Goal: Task Accomplishment & Management: Manage account settings

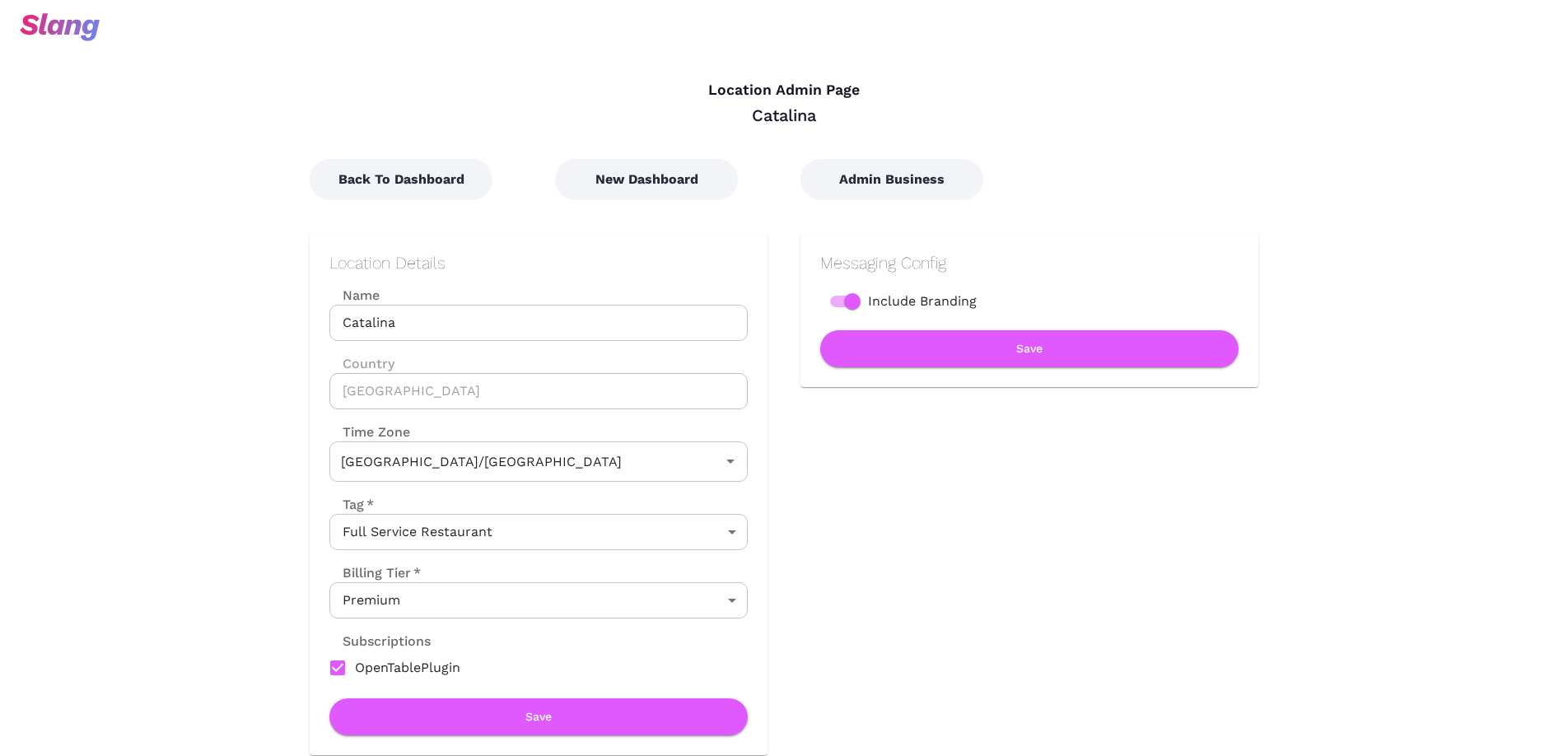
type input "Australian EDT ([GEOGRAPHIC_DATA])"
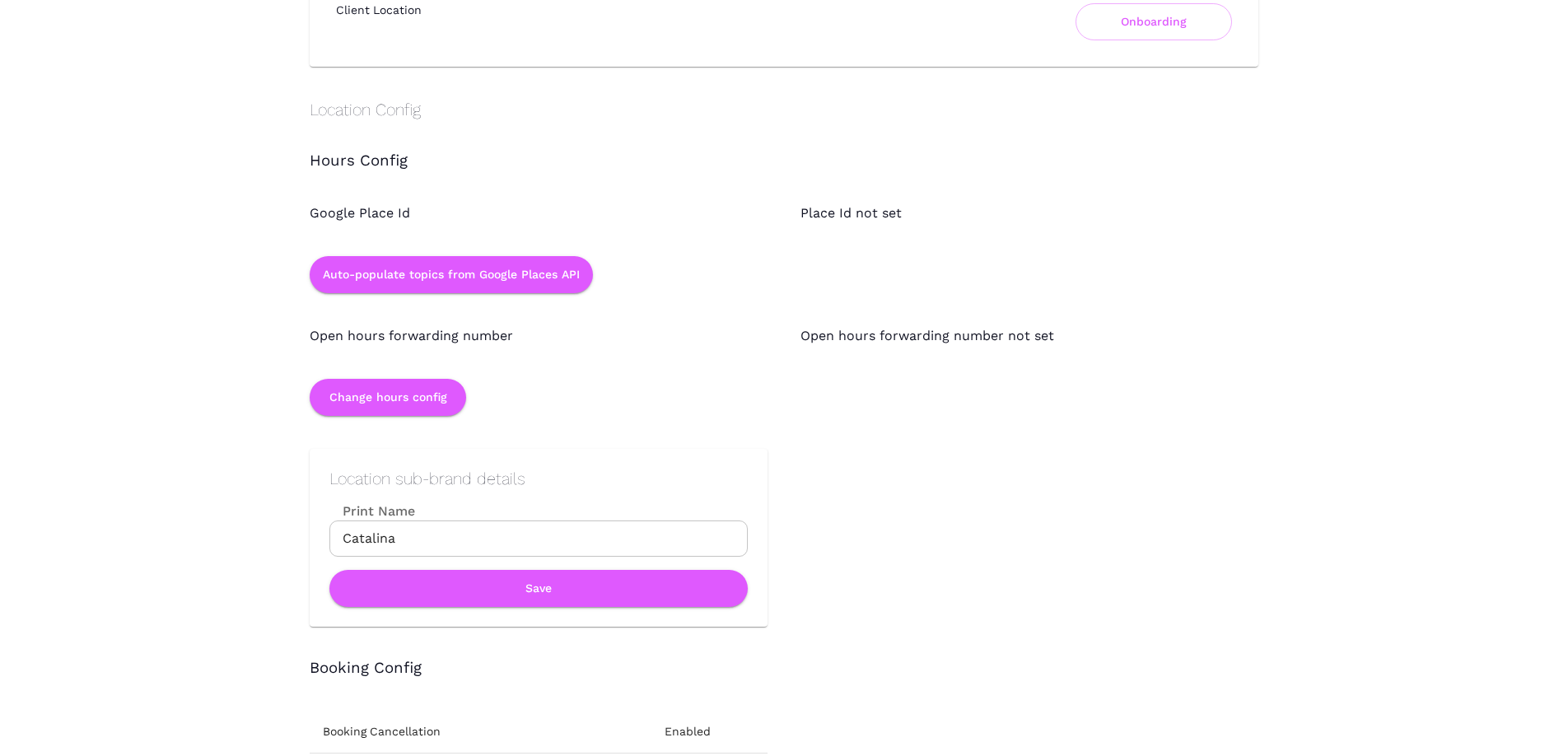
scroll to position [1420, 0]
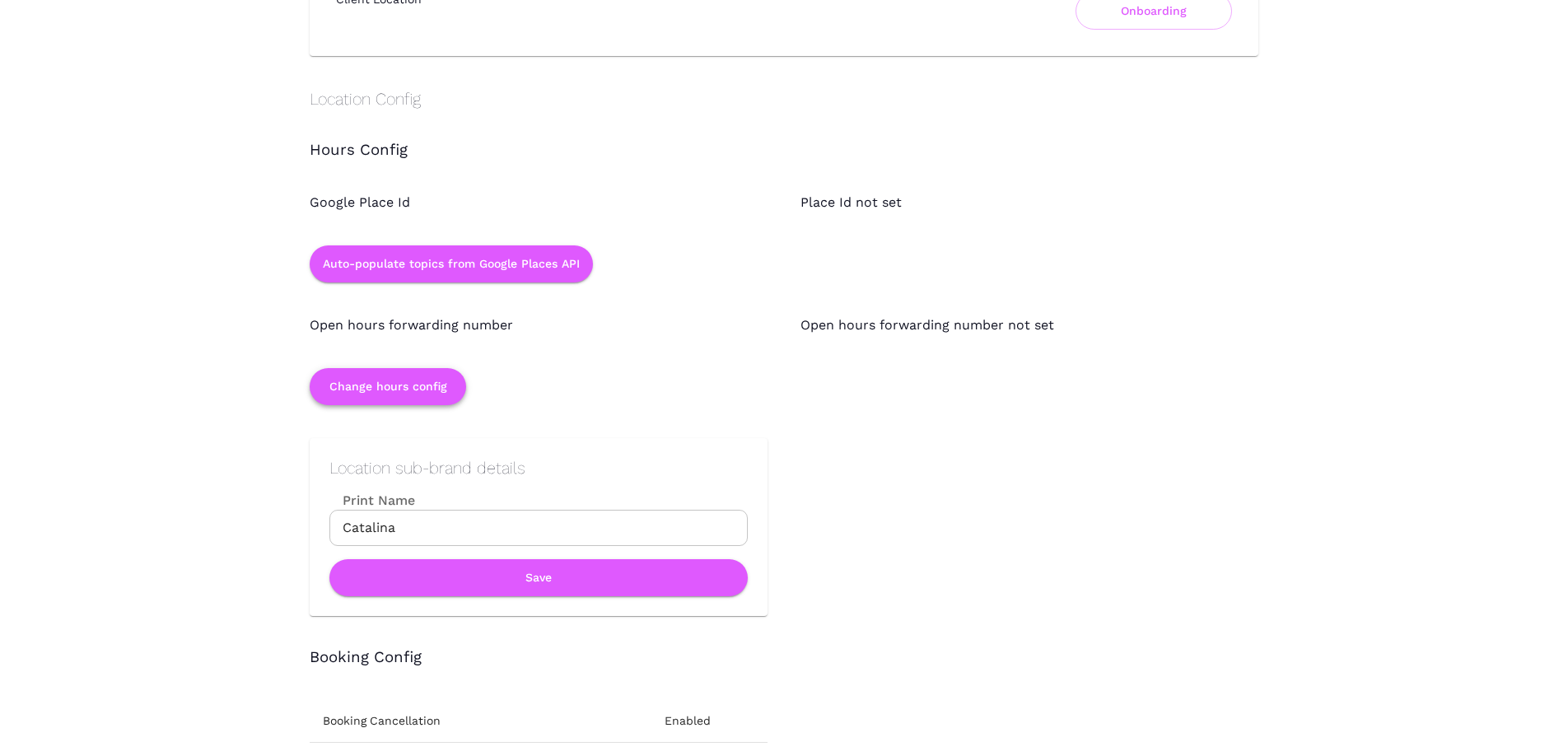
click at [443, 383] on button "Change hours config" at bounding box center [388, 386] width 157 height 37
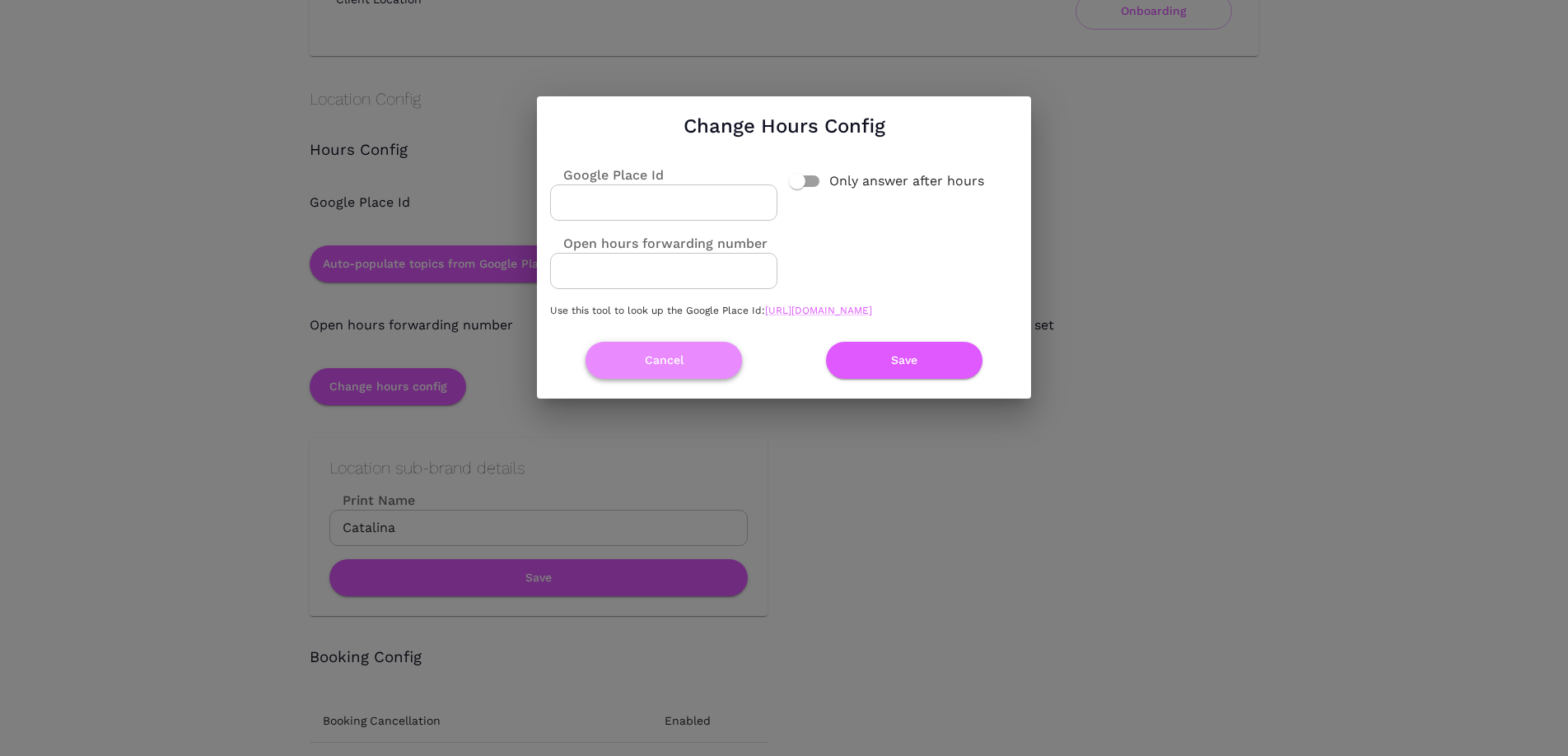
click at [684, 372] on button "Cancel" at bounding box center [664, 360] width 157 height 37
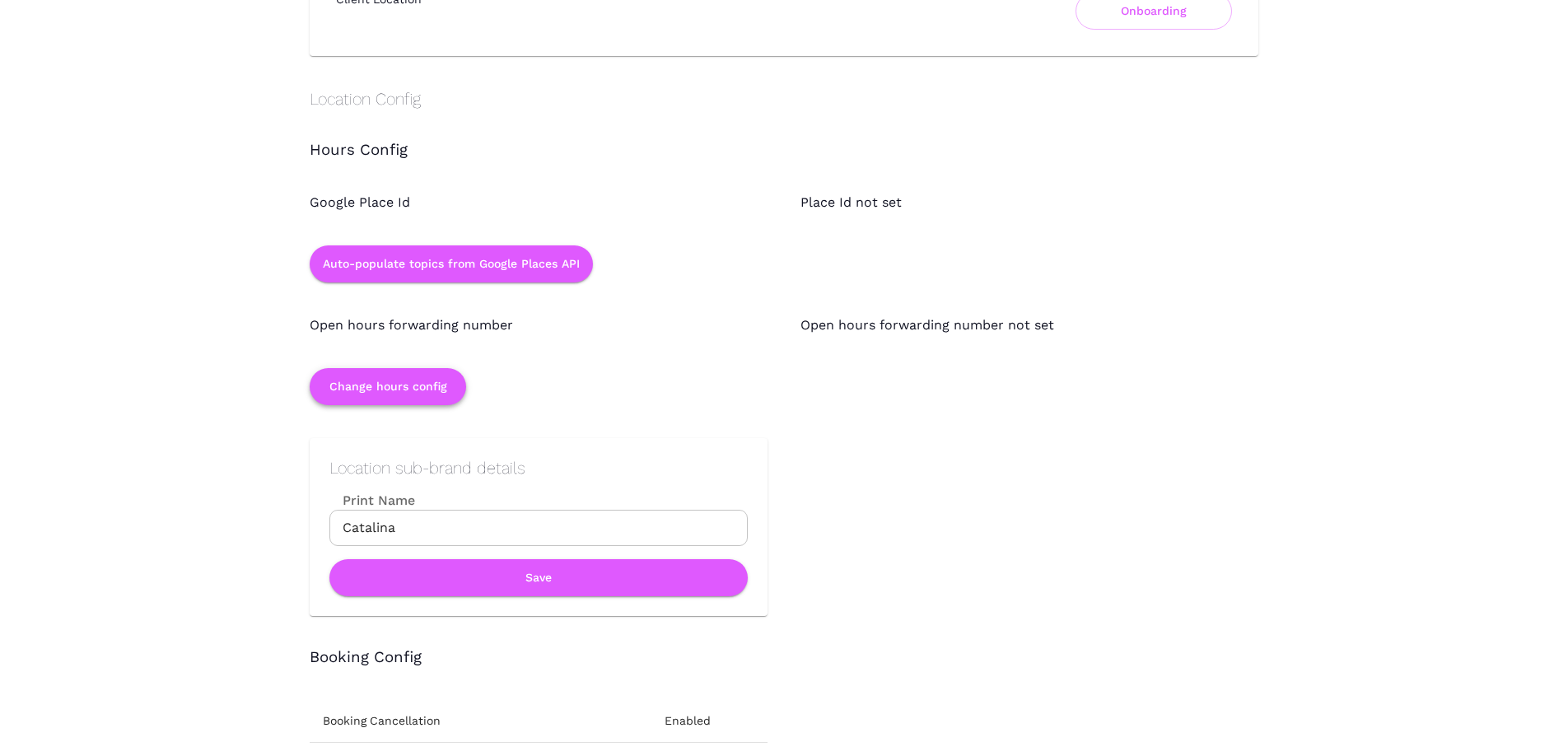
click at [430, 388] on button "Change hours config" at bounding box center [388, 386] width 157 height 37
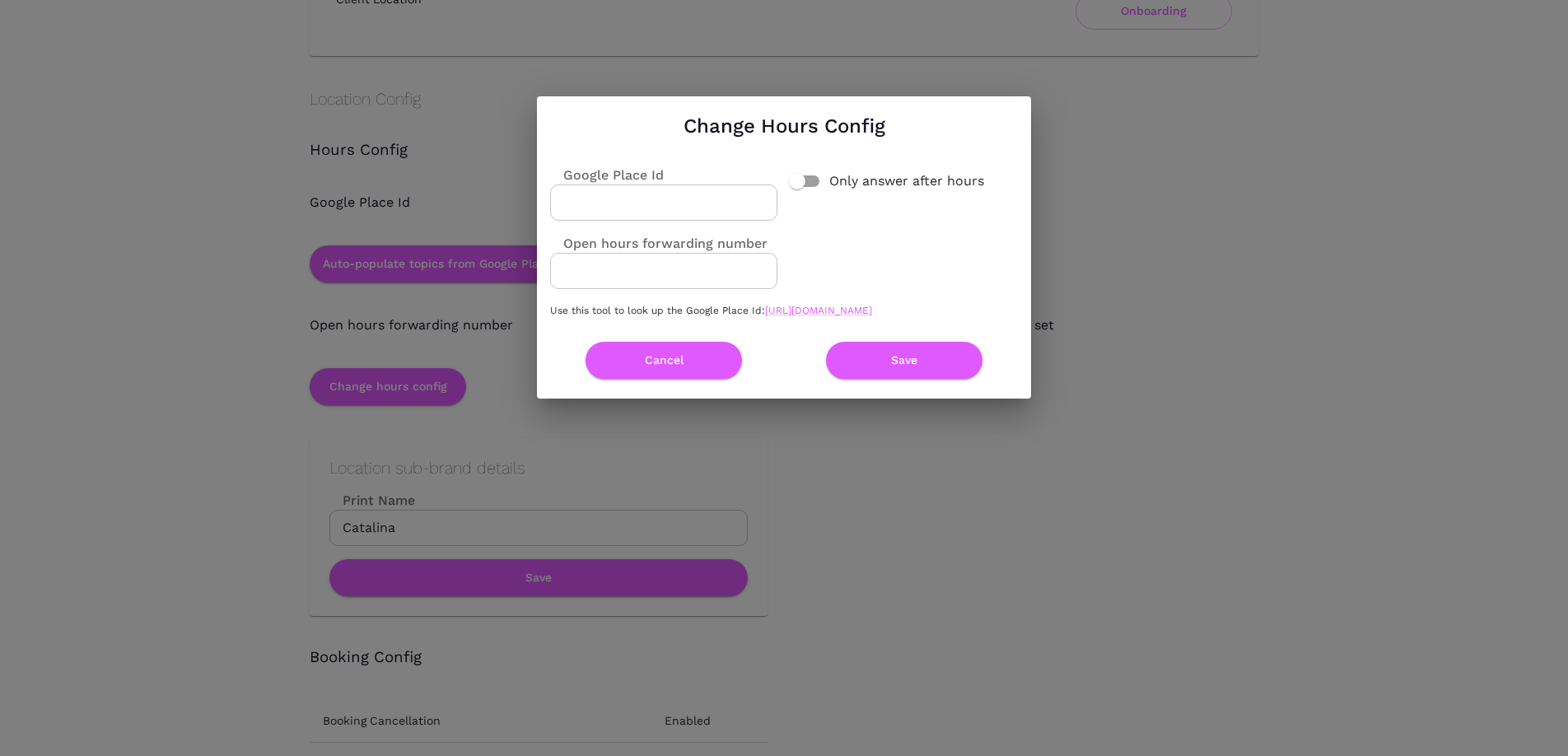
click at [637, 197] on input "Google Place Id" at bounding box center [663, 203] width 227 height 36
paste input "ChIJNQy2NLetEmsRFDh-uUIyFS4"
type input "ChIJNQy2NLetEmsRFDh-uUIyFS4"
click at [869, 366] on button "Save" at bounding box center [904, 360] width 157 height 37
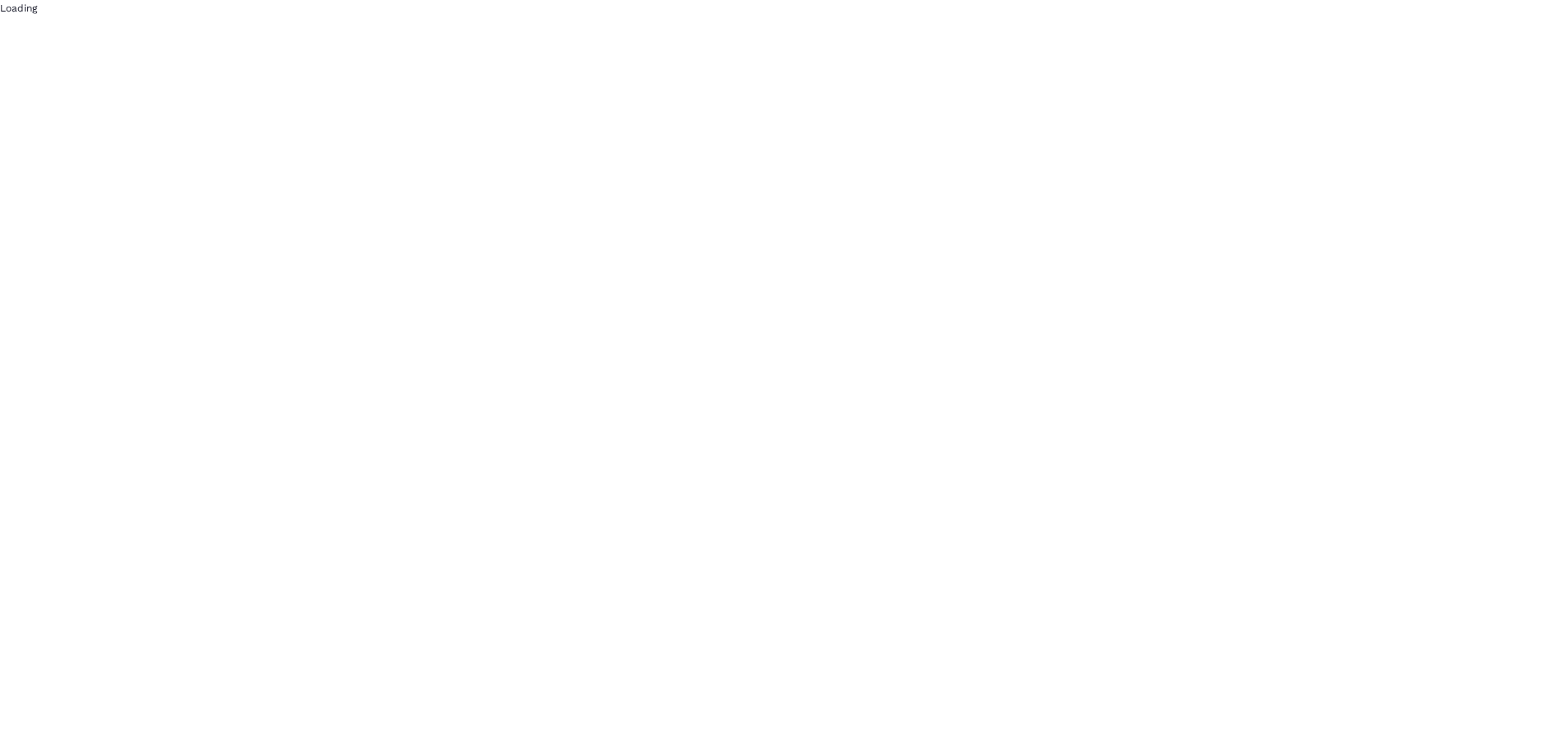
scroll to position [0, 0]
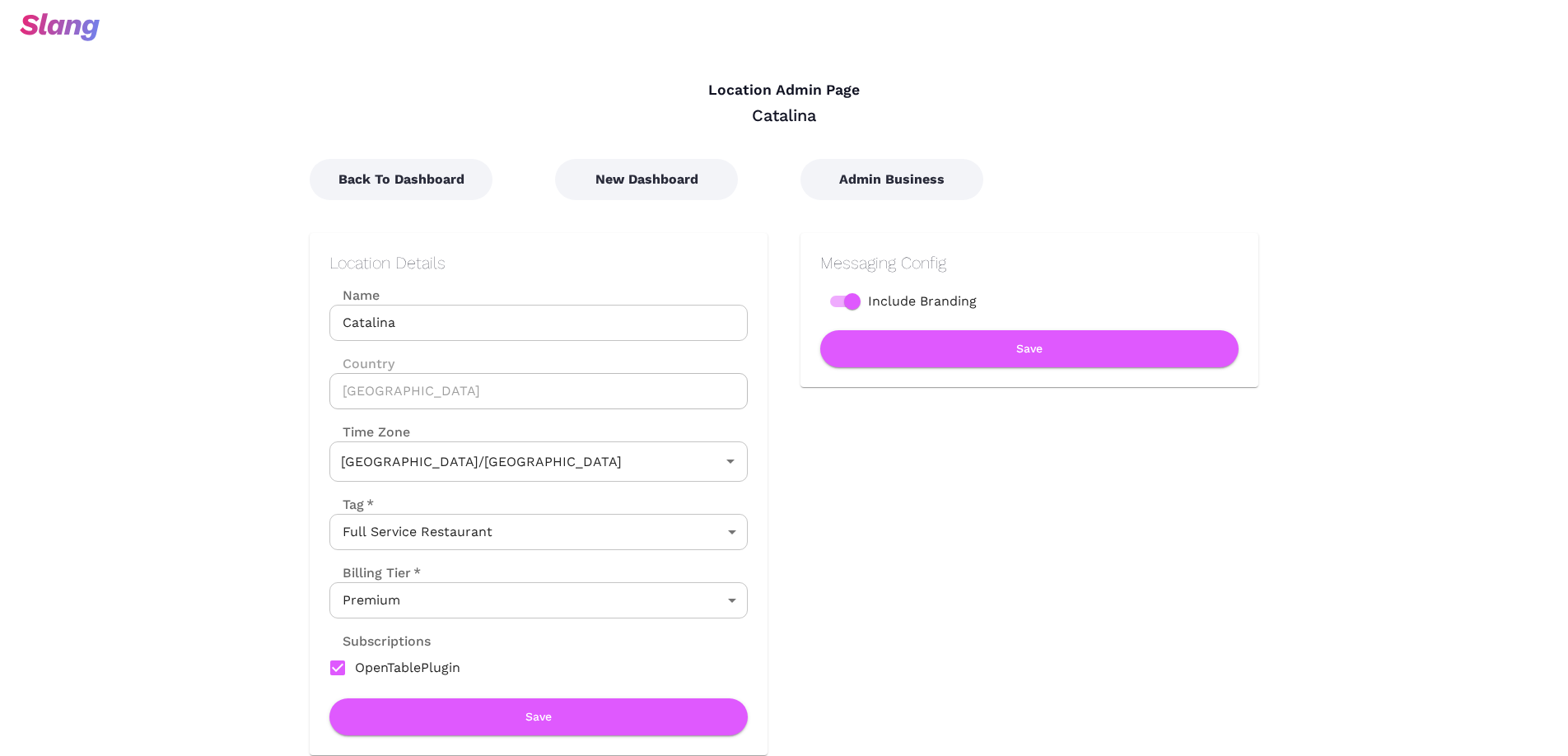
type input "Australian EDT ([GEOGRAPHIC_DATA])"
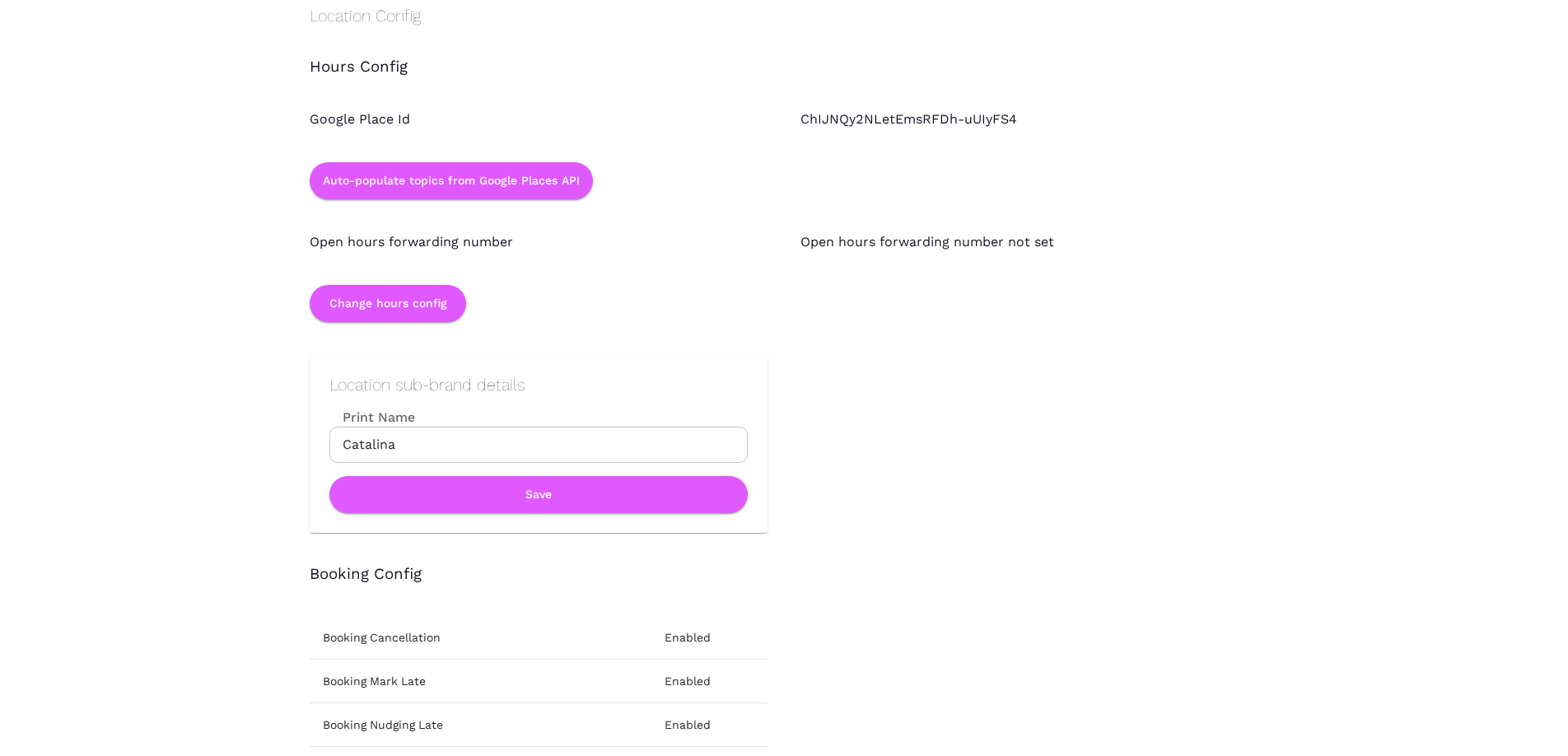
scroll to position [1641, 0]
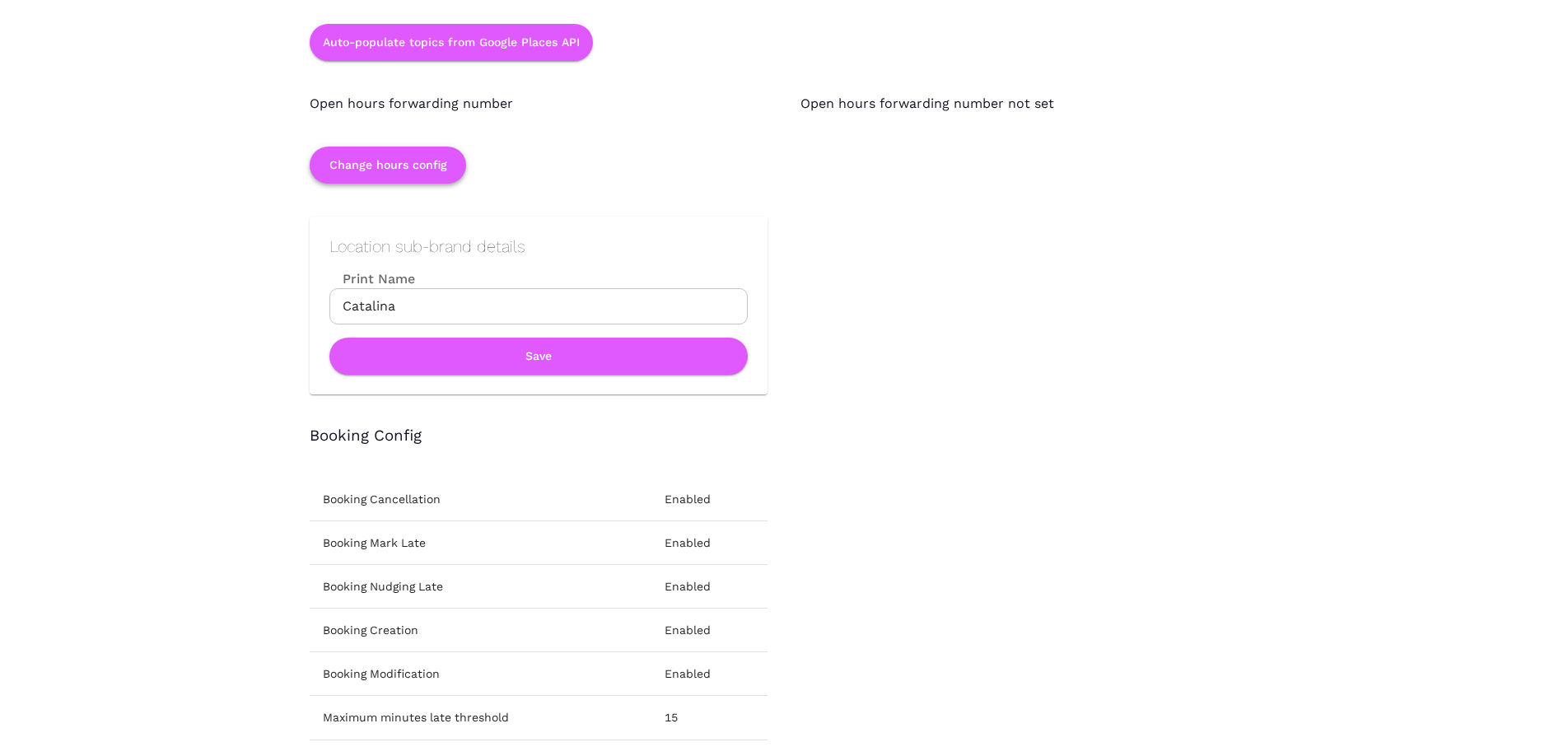
click at [388, 163] on button "Change hours config" at bounding box center [388, 165] width 157 height 37
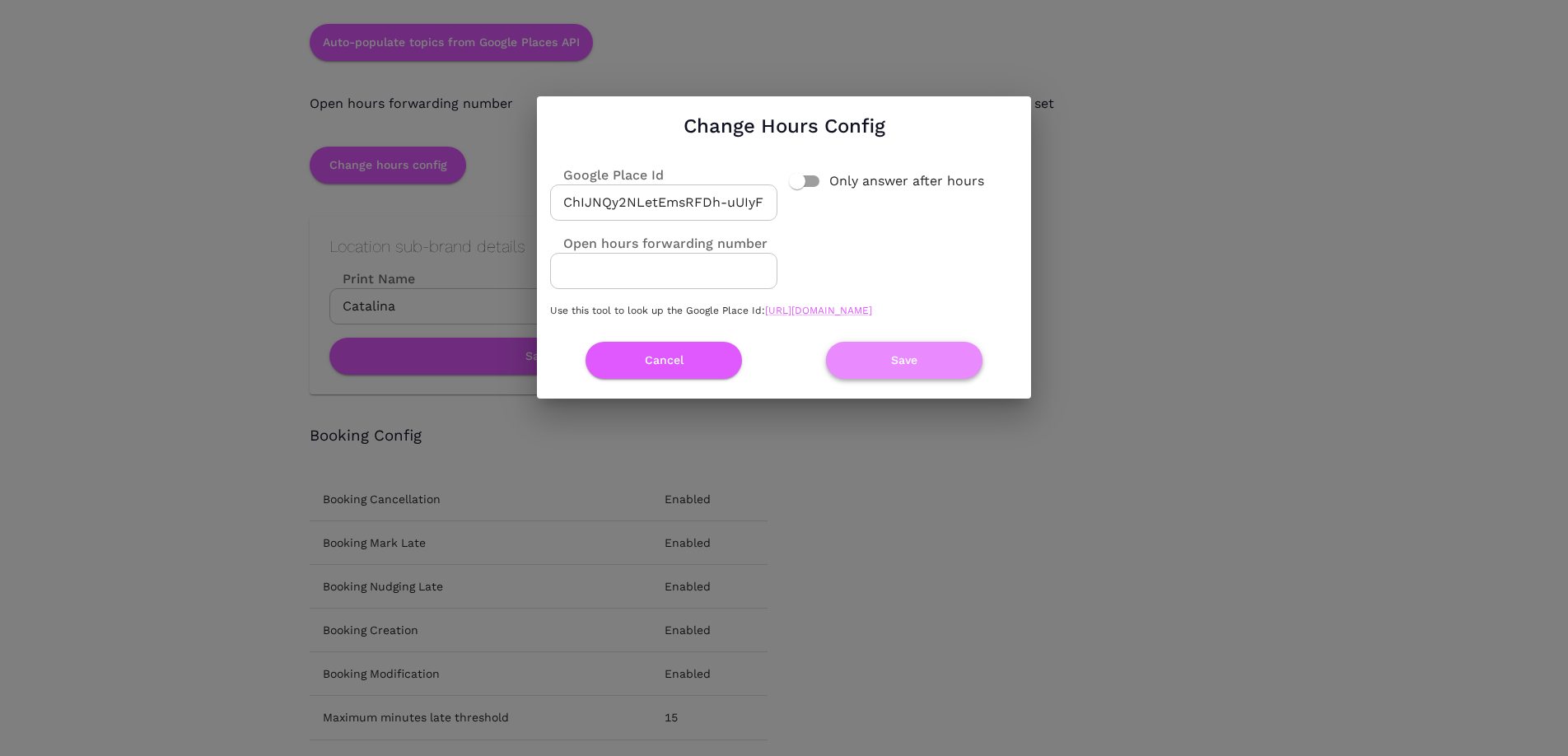
click at [875, 375] on button "Save" at bounding box center [904, 360] width 157 height 37
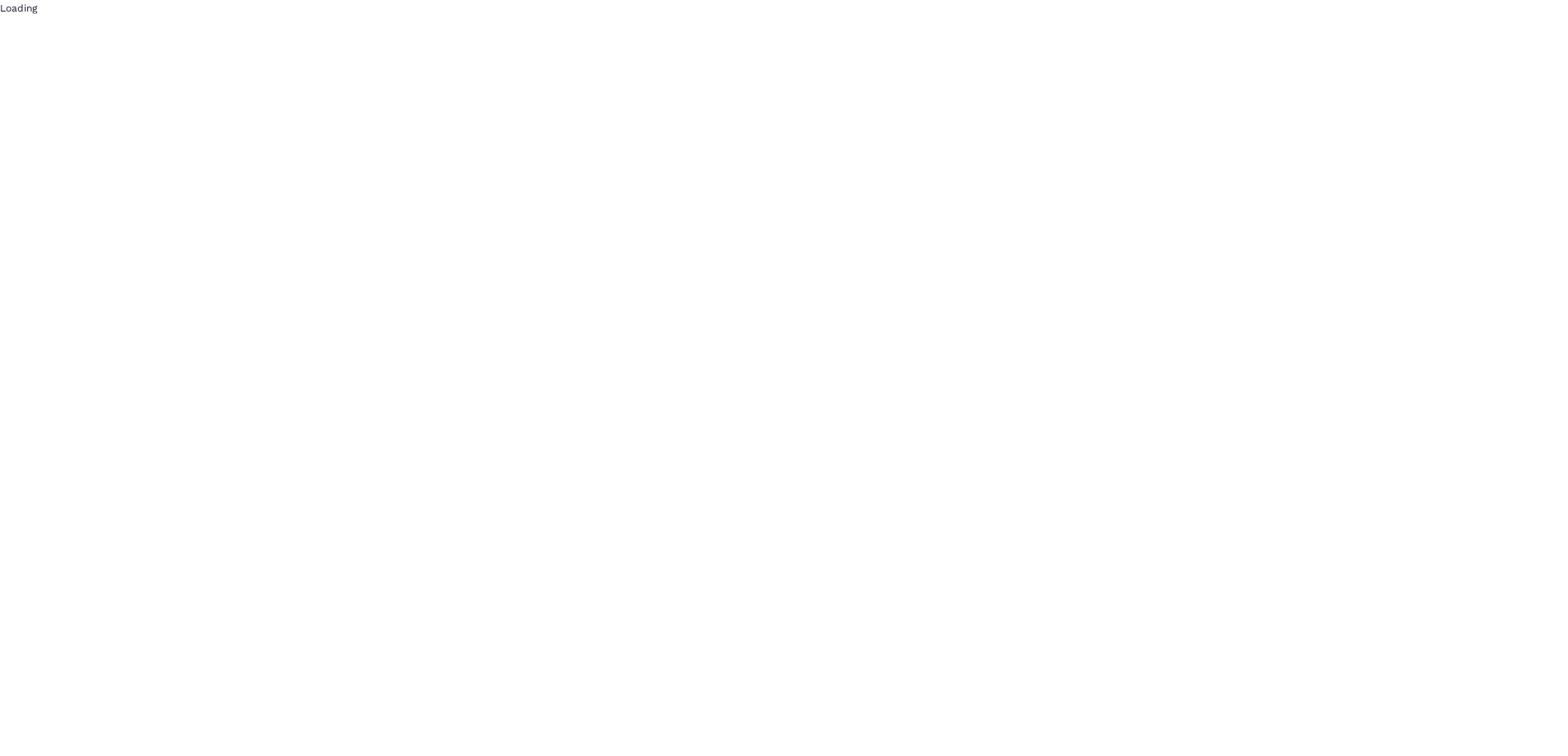
scroll to position [0, 0]
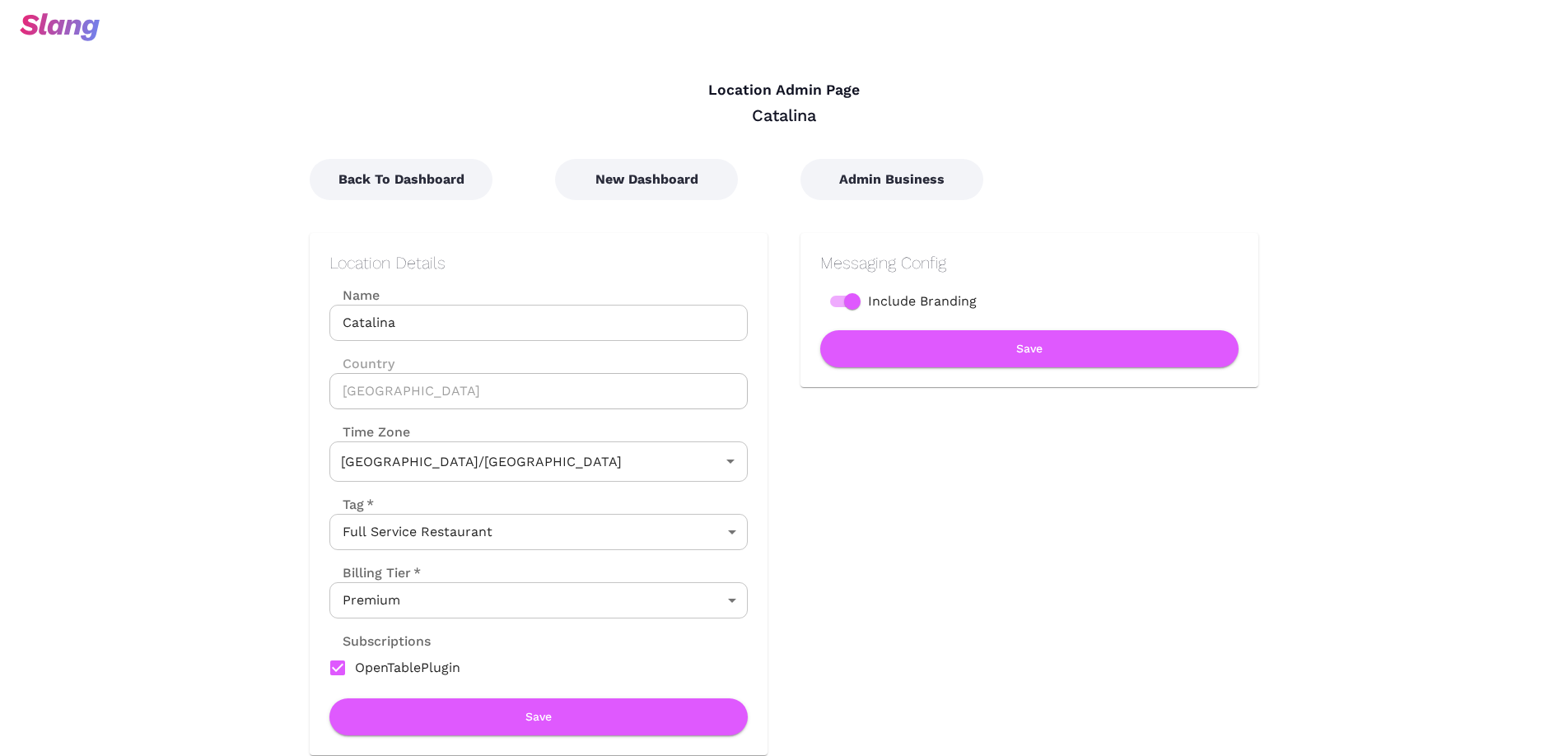
type input "Australian EDT ([GEOGRAPHIC_DATA])"
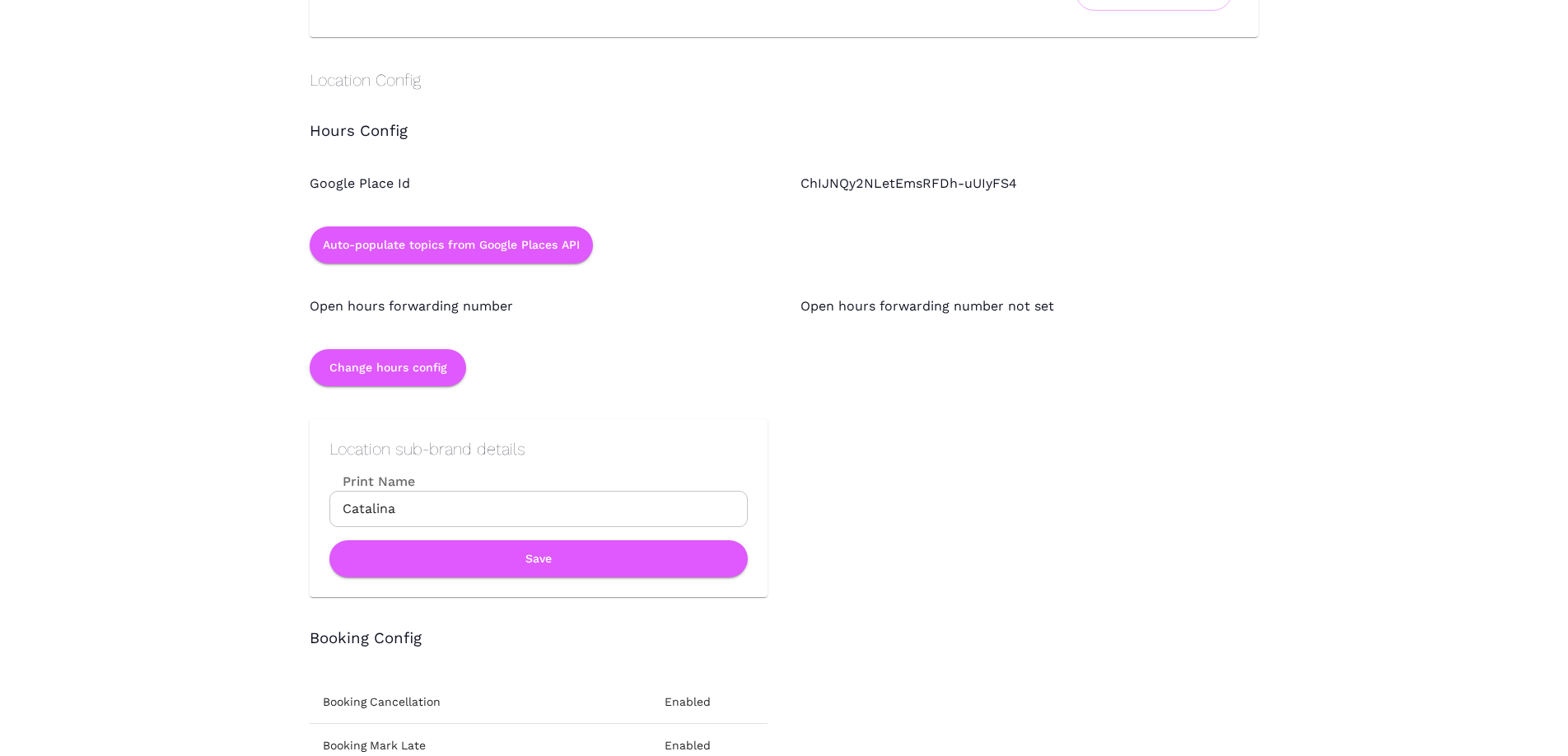
scroll to position [1585, 0]
